Goal: Information Seeking & Learning: Learn about a topic

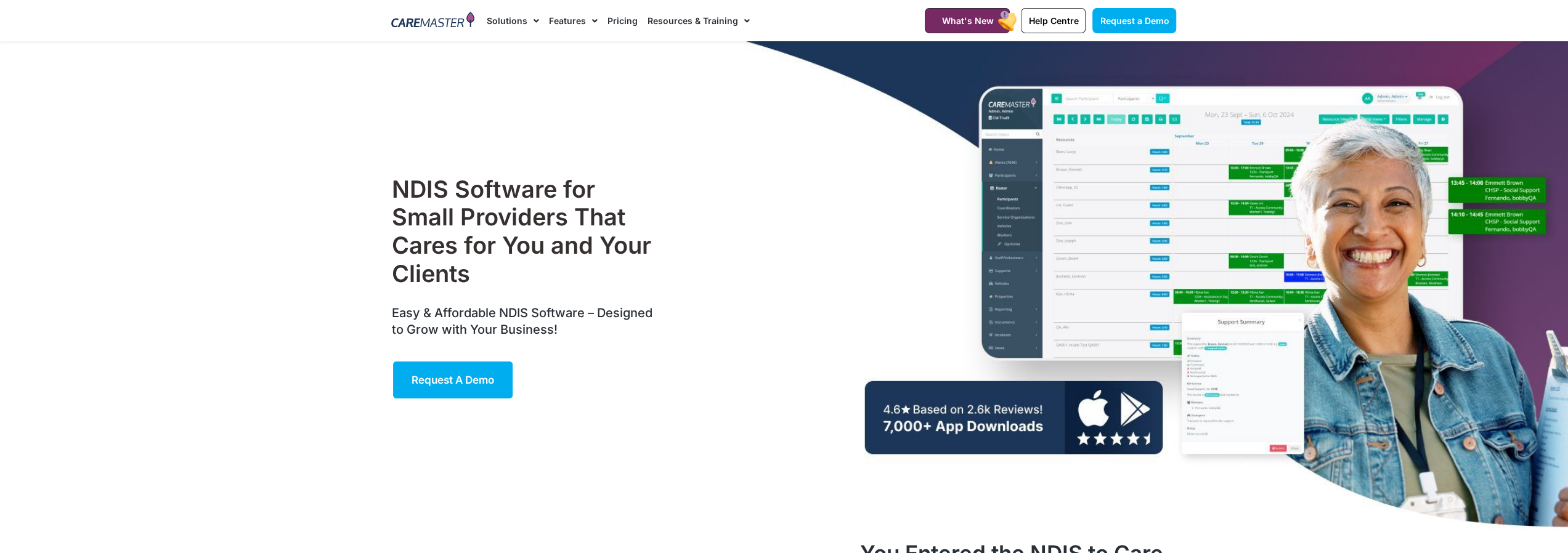
click at [561, 18] on link "Features" at bounding box center [573, 20] width 49 height 41
click at [577, 21] on link "Features" at bounding box center [573, 20] width 49 height 41
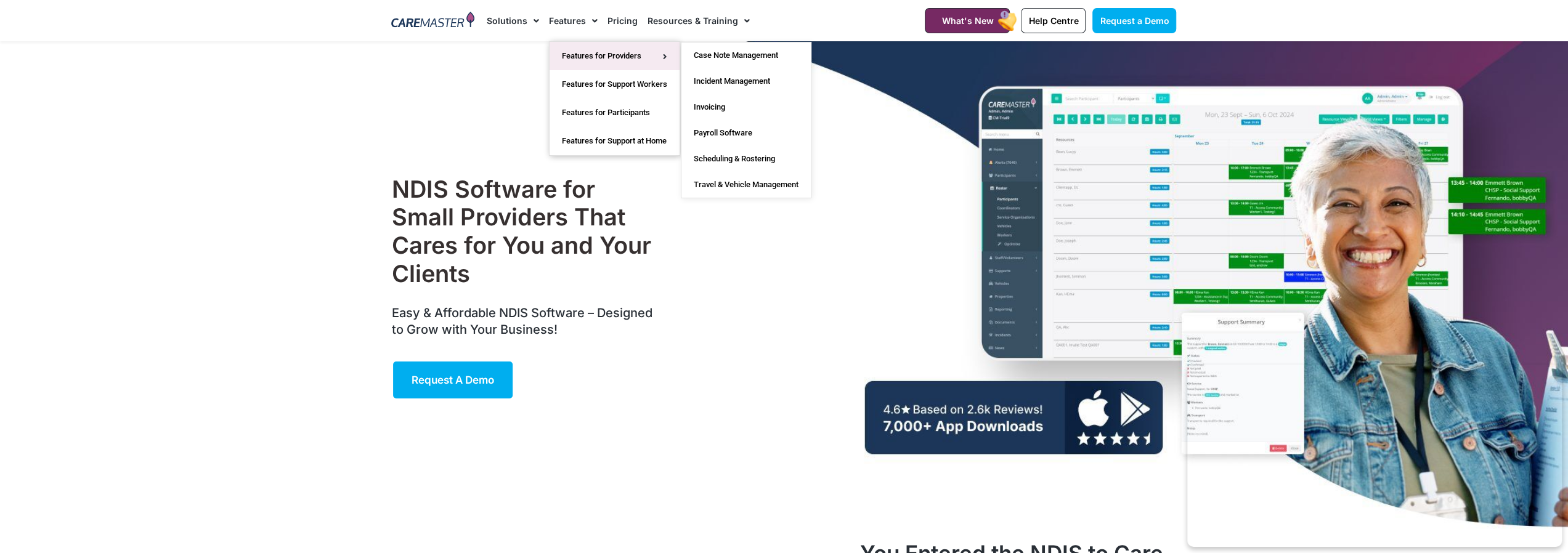
click at [596, 56] on link "Features for Providers" at bounding box center [614, 55] width 130 height 28
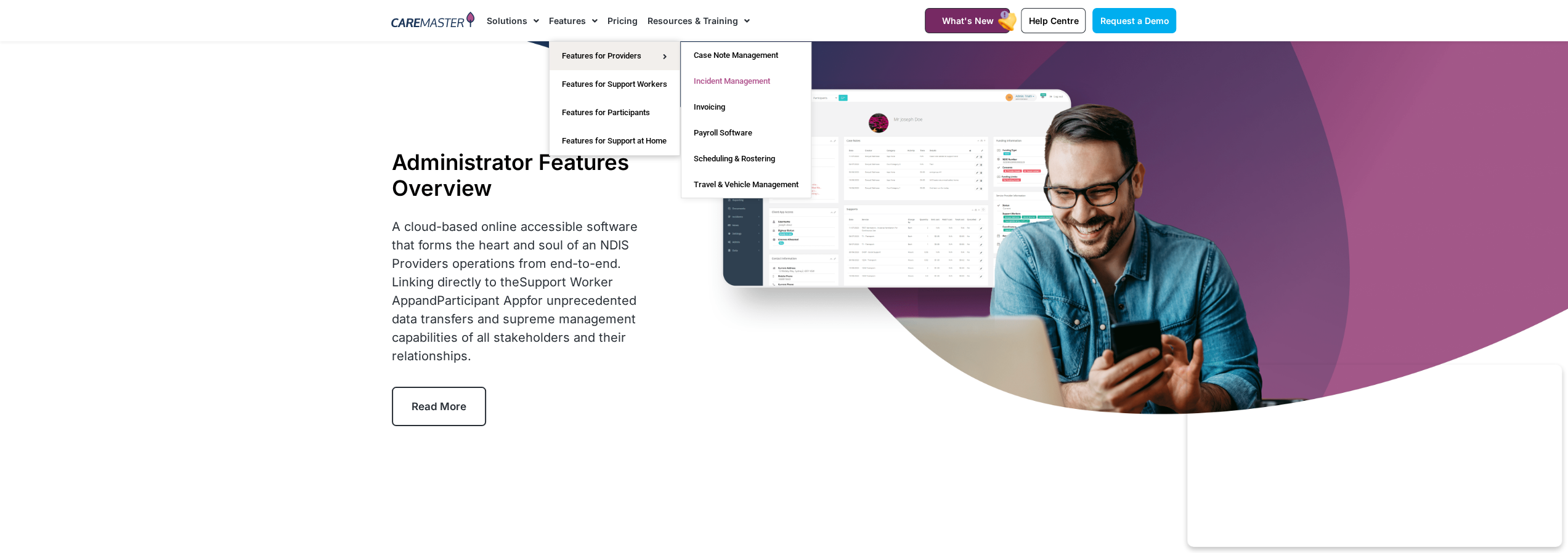
click at [729, 77] on link "Incident Management" at bounding box center [746, 81] width 130 height 26
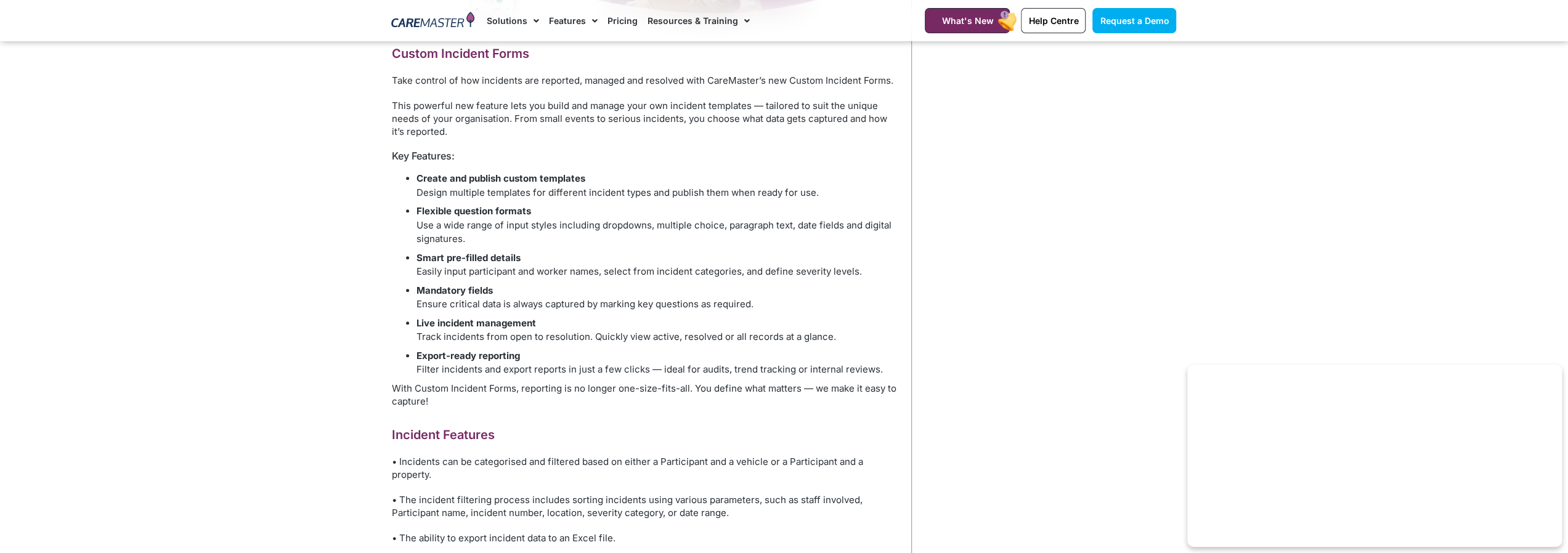
scroll to position [677, 0]
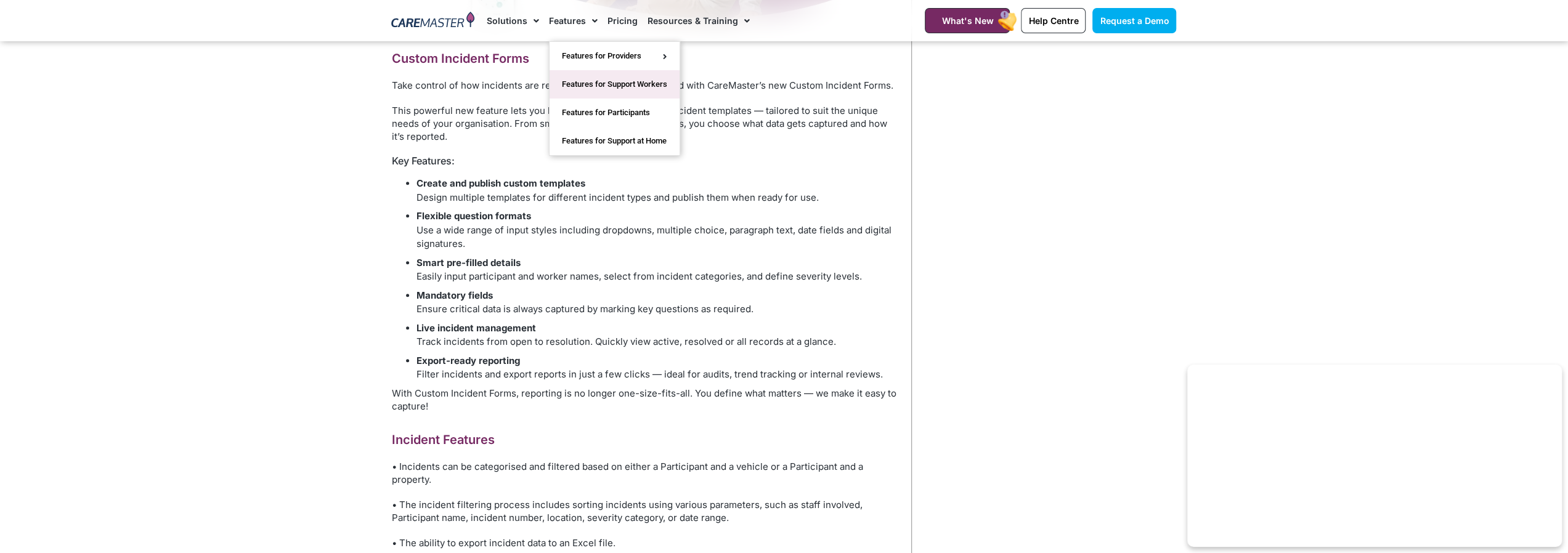
click at [620, 78] on link "Features for Support Workers" at bounding box center [614, 84] width 130 height 28
